Goal: Task Accomplishment & Management: Manage account settings

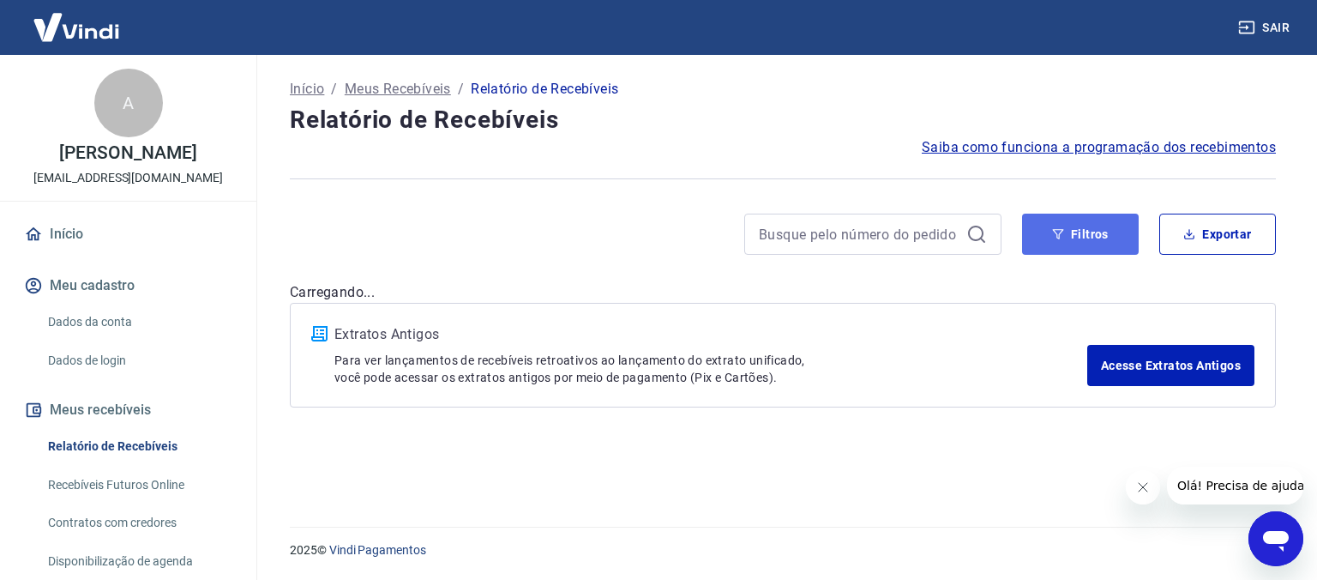
click at [1092, 237] on button "Filtros" at bounding box center [1080, 234] width 117 height 41
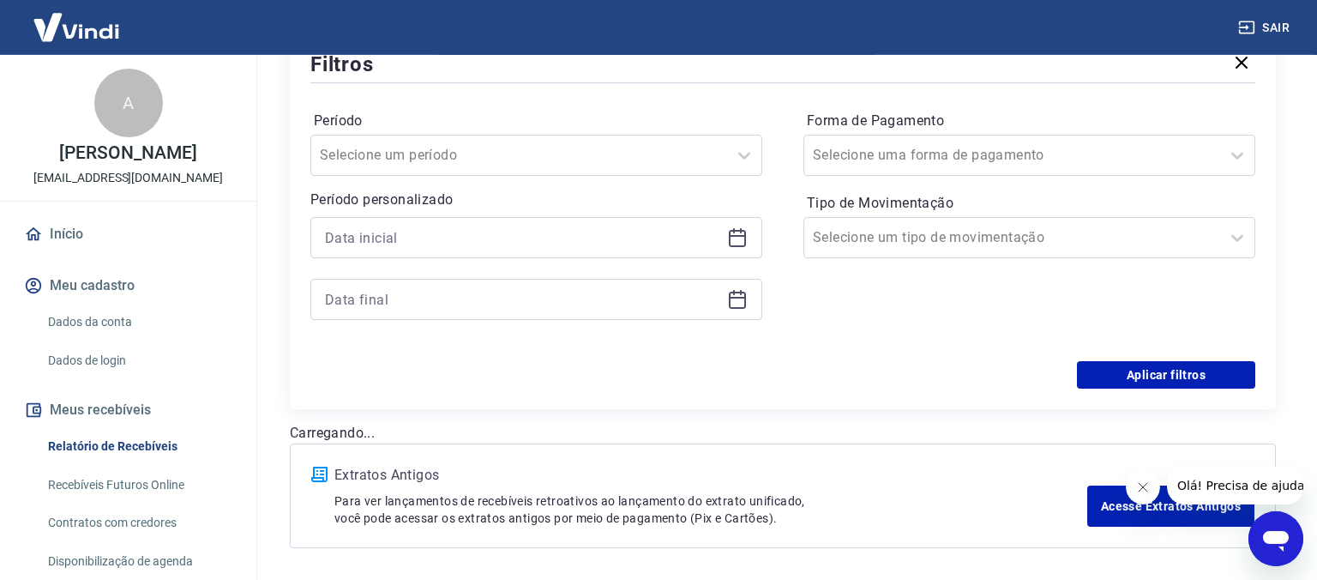
scroll to position [210, 0]
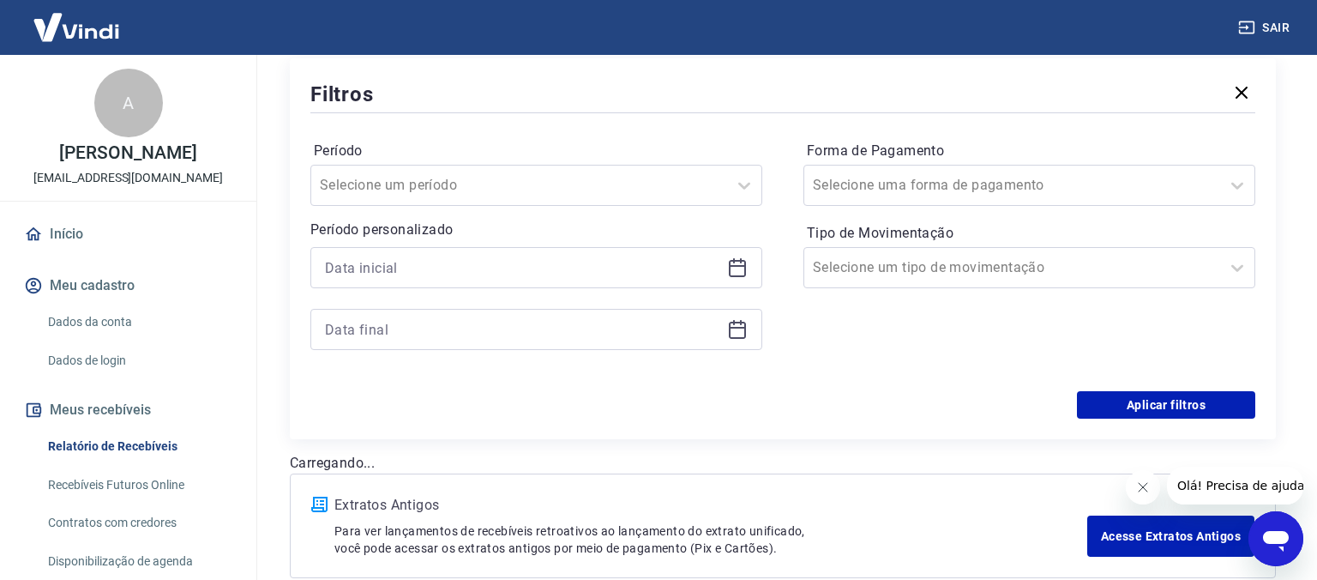
click at [736, 268] on icon at bounding box center [737, 267] width 21 height 21
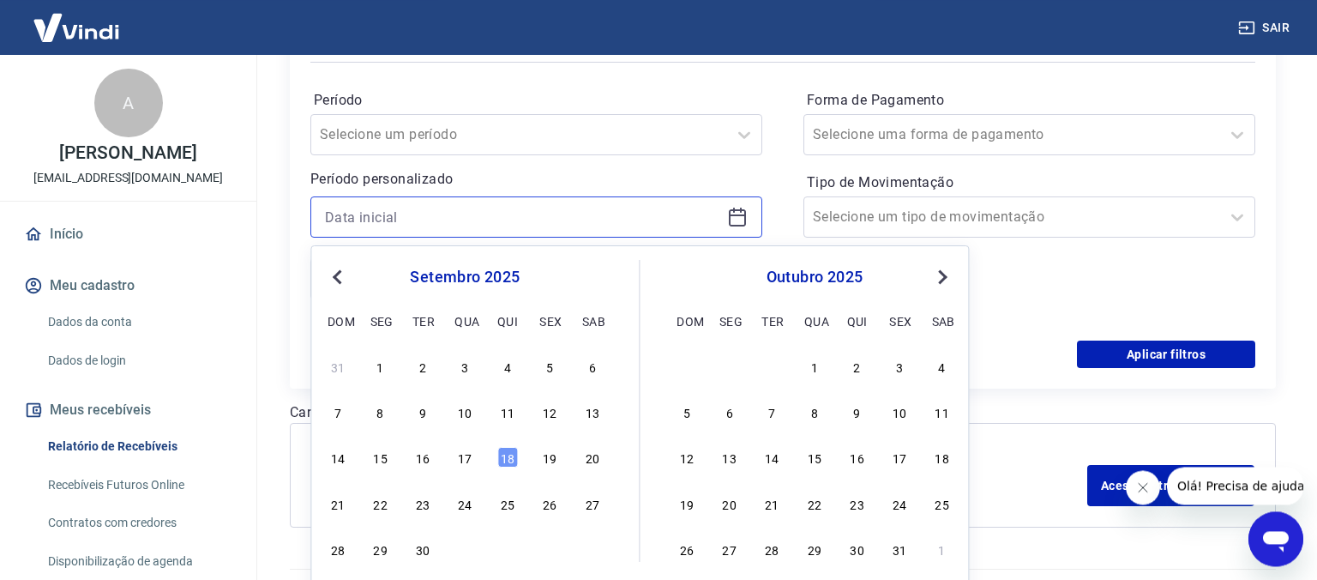
scroll to position [301, 0]
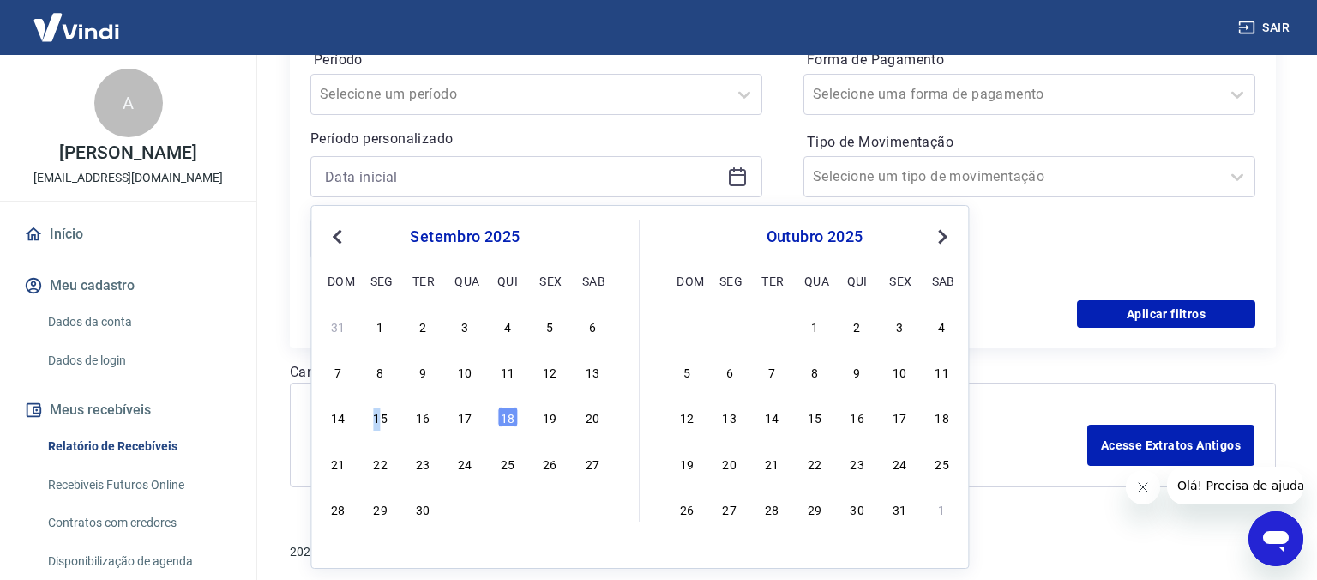
click at [380, 423] on div "15" at bounding box center [380, 416] width 21 height 21
type input "[DATE]"
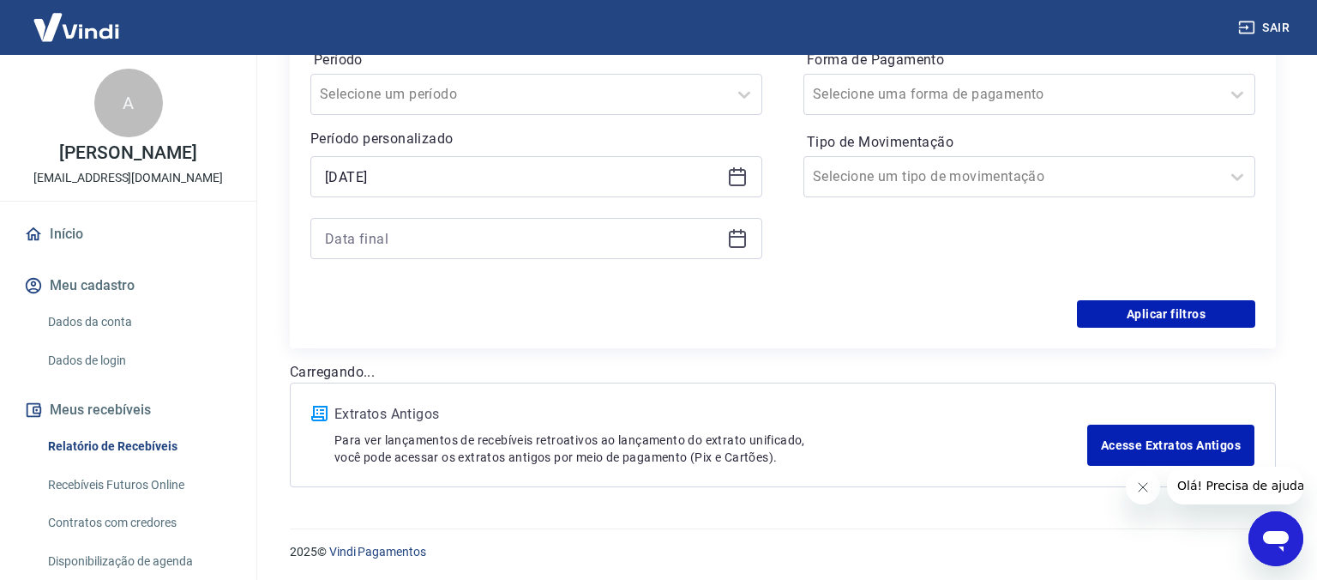
click at [741, 244] on icon at bounding box center [737, 238] width 21 height 21
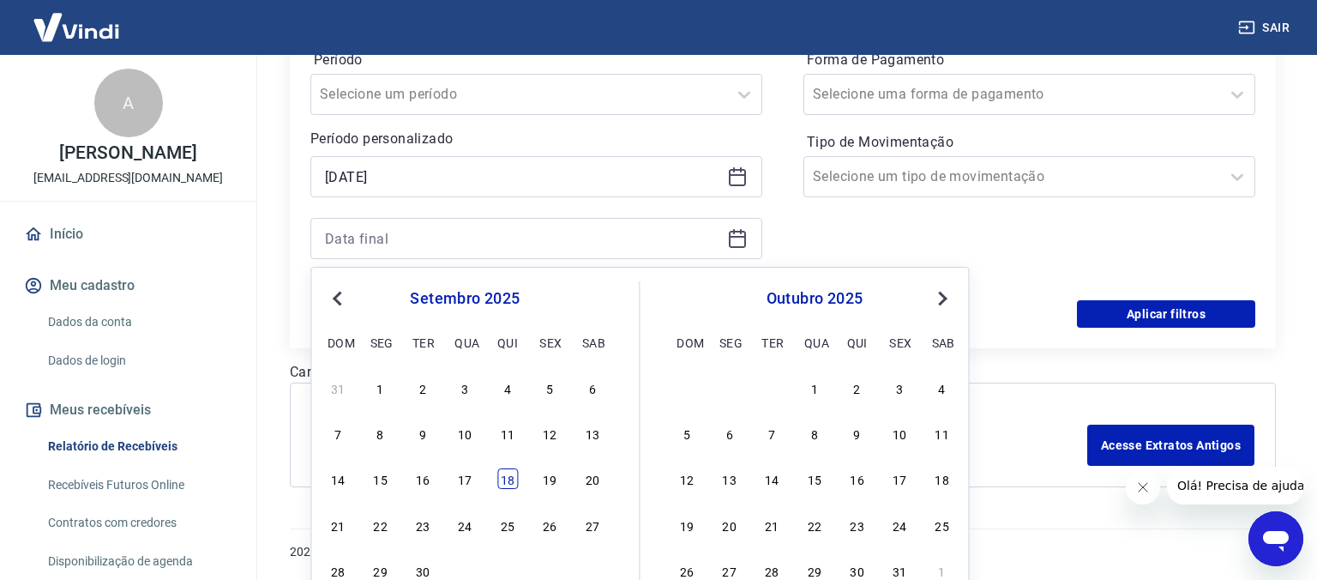
click at [511, 474] on div "18" at bounding box center [507, 478] width 21 height 21
type input "[DATE]"
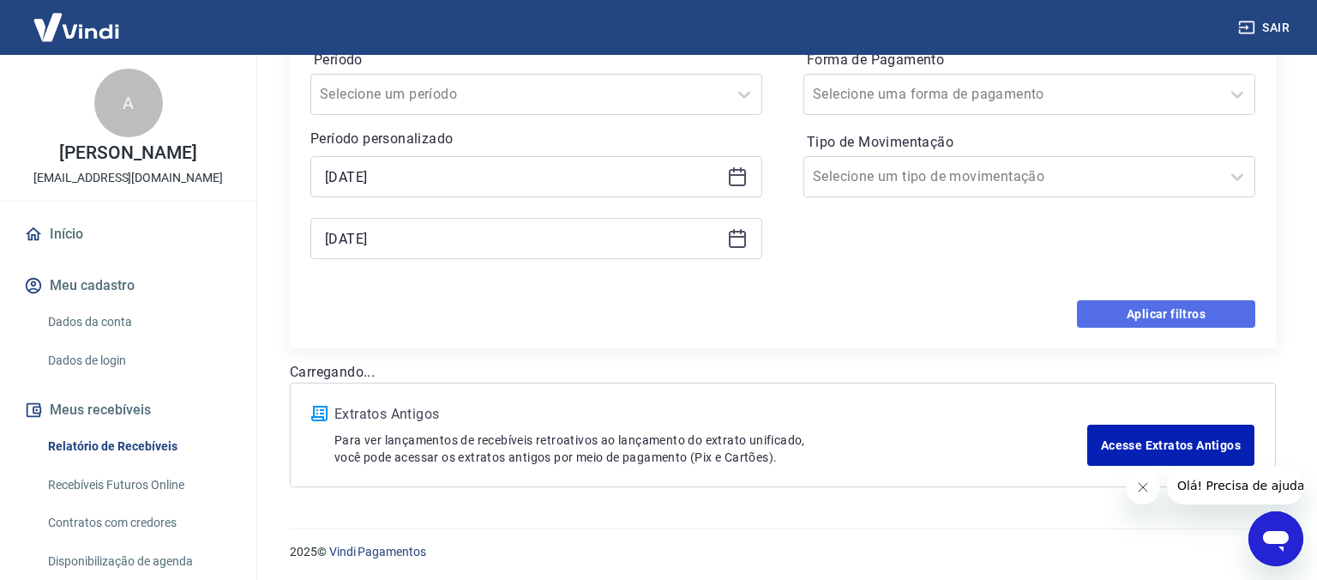
click at [1158, 317] on button "Aplicar filtros" at bounding box center [1166, 313] width 178 height 27
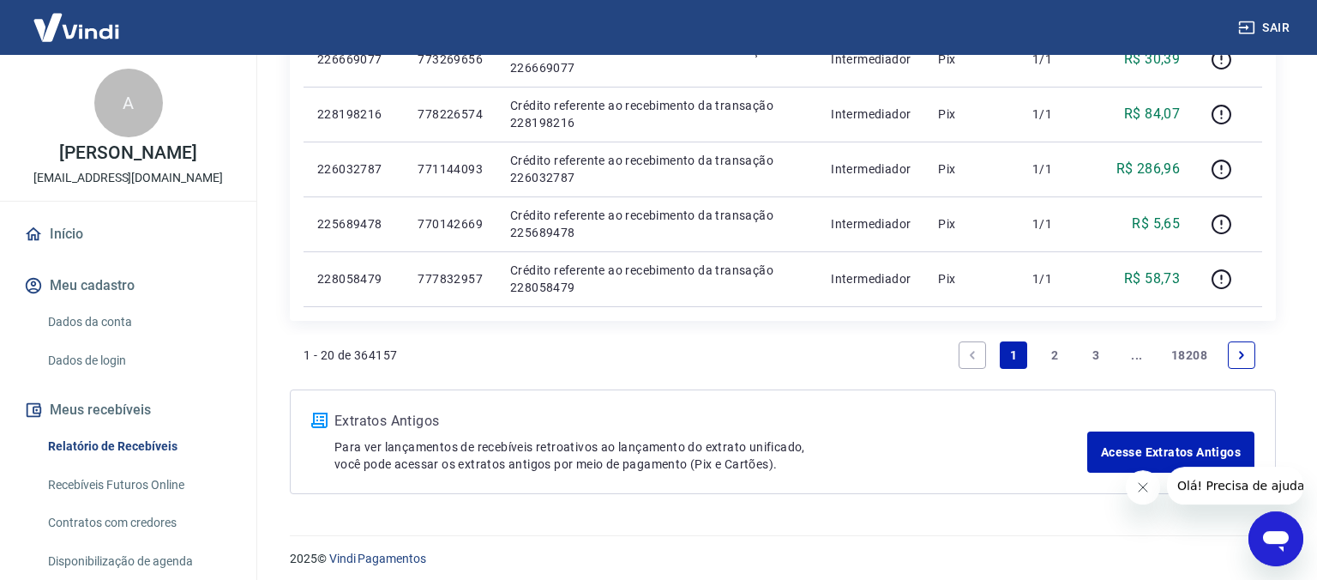
scroll to position [1204, 0]
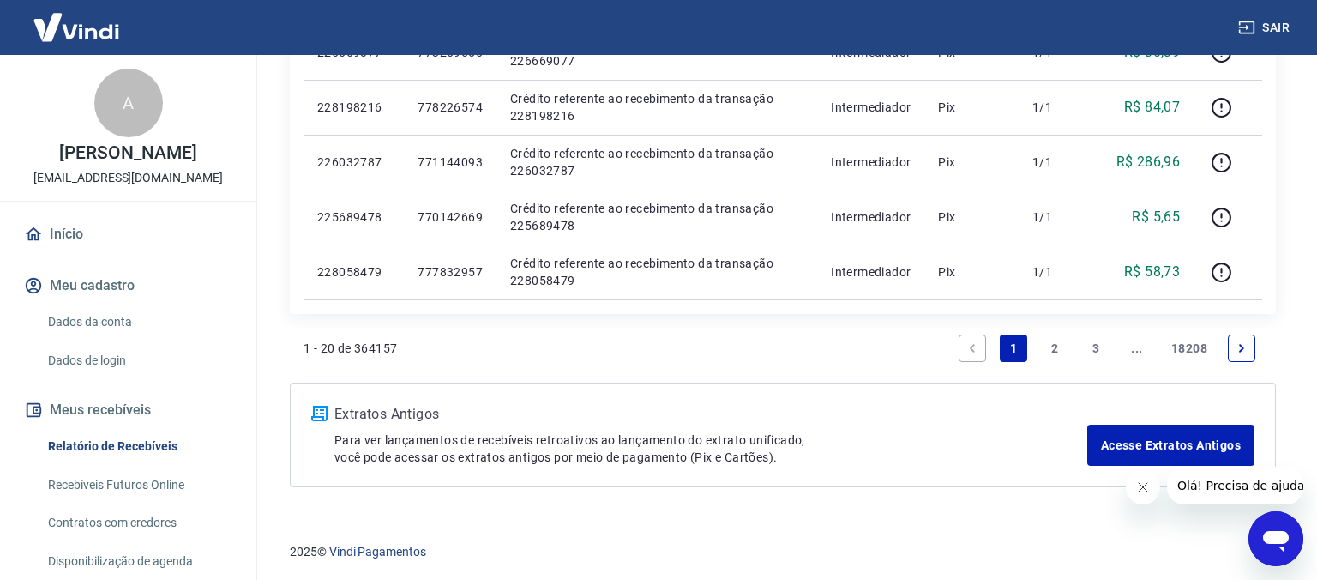
click at [1141, 482] on icon "Fechar mensagem da empresa" at bounding box center [1142, 487] width 14 height 14
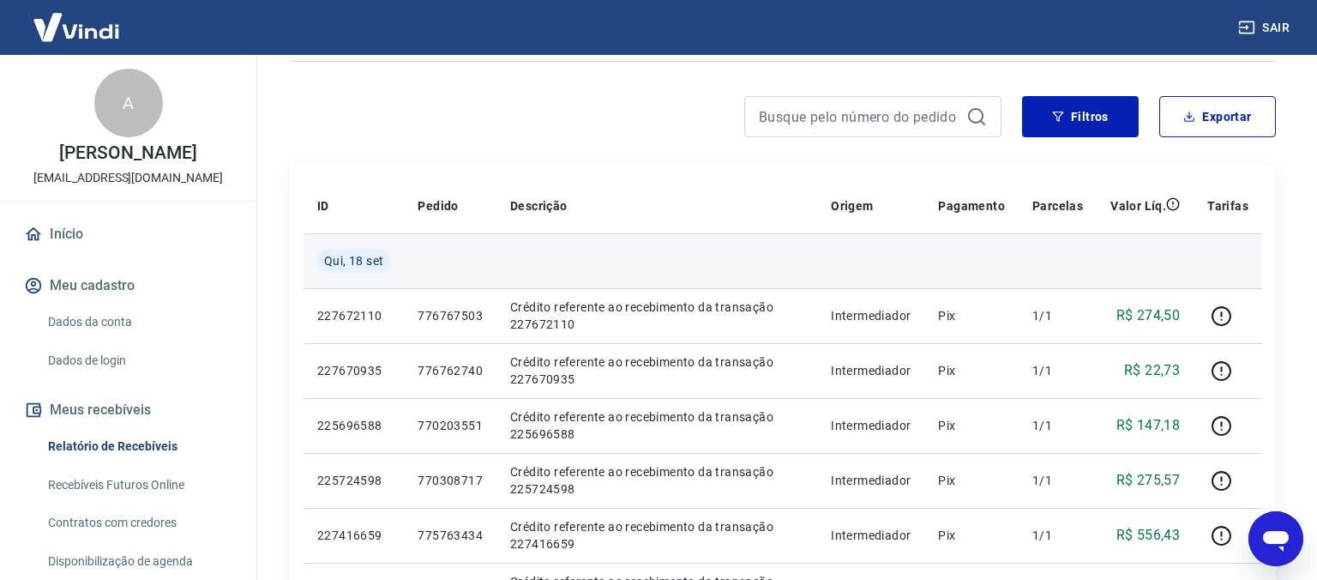
scroll to position [0, 0]
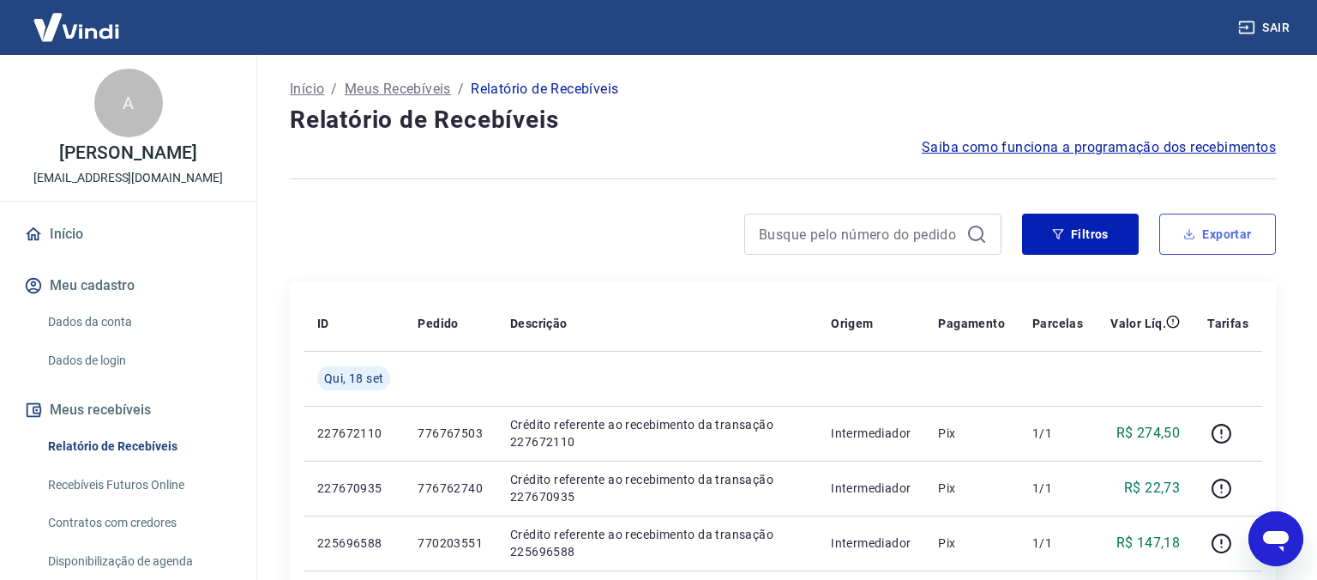
click at [1230, 239] on button "Exportar" at bounding box center [1217, 234] width 117 height 41
type input "[DATE]"
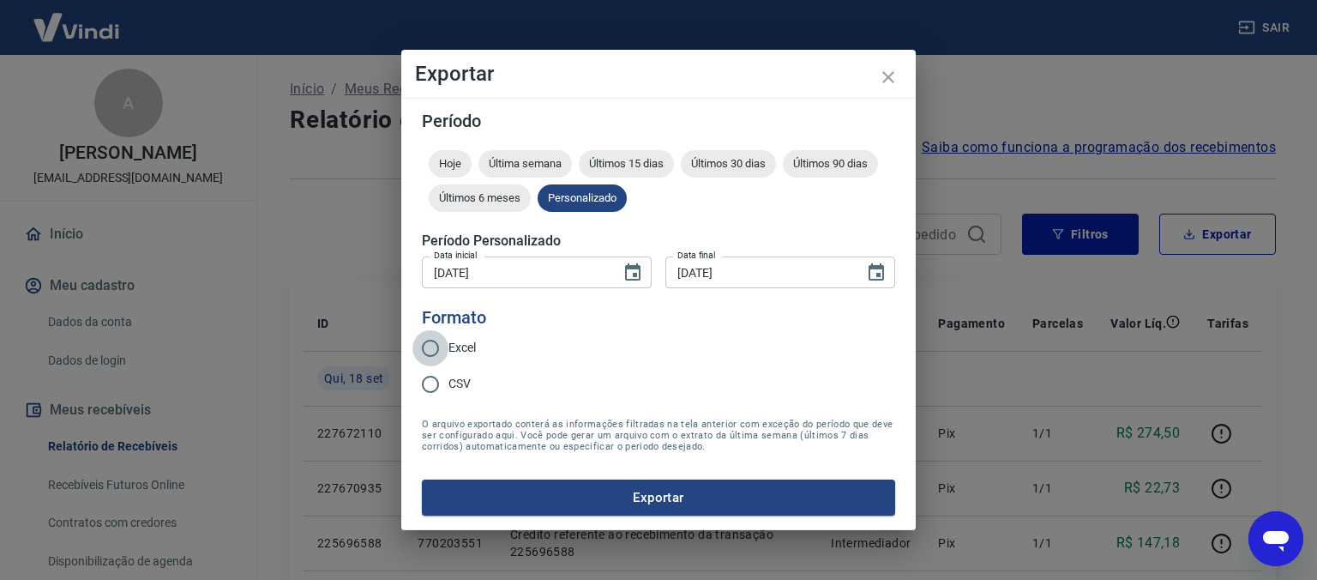
click at [430, 343] on input "Excel" at bounding box center [430, 348] width 36 height 36
radio input "true"
click at [623, 499] on button "Exportar" at bounding box center [658, 497] width 473 height 36
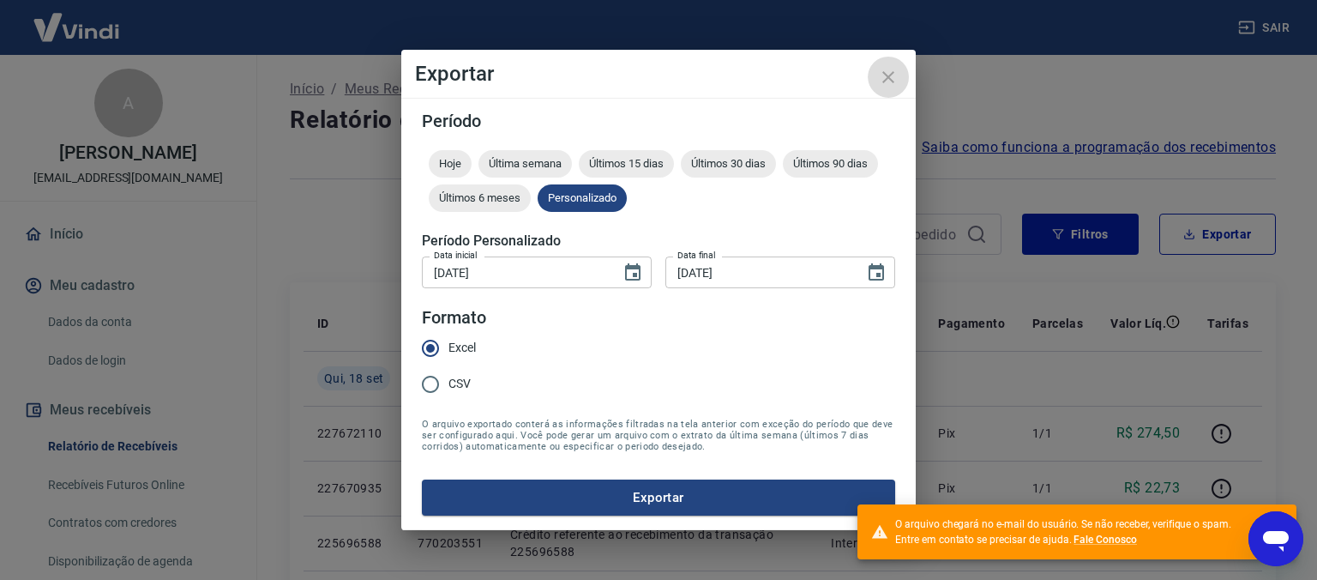
click at [893, 81] on icon "close" at bounding box center [888, 77] width 21 height 21
